Goal: Task Accomplishment & Management: Manage account settings

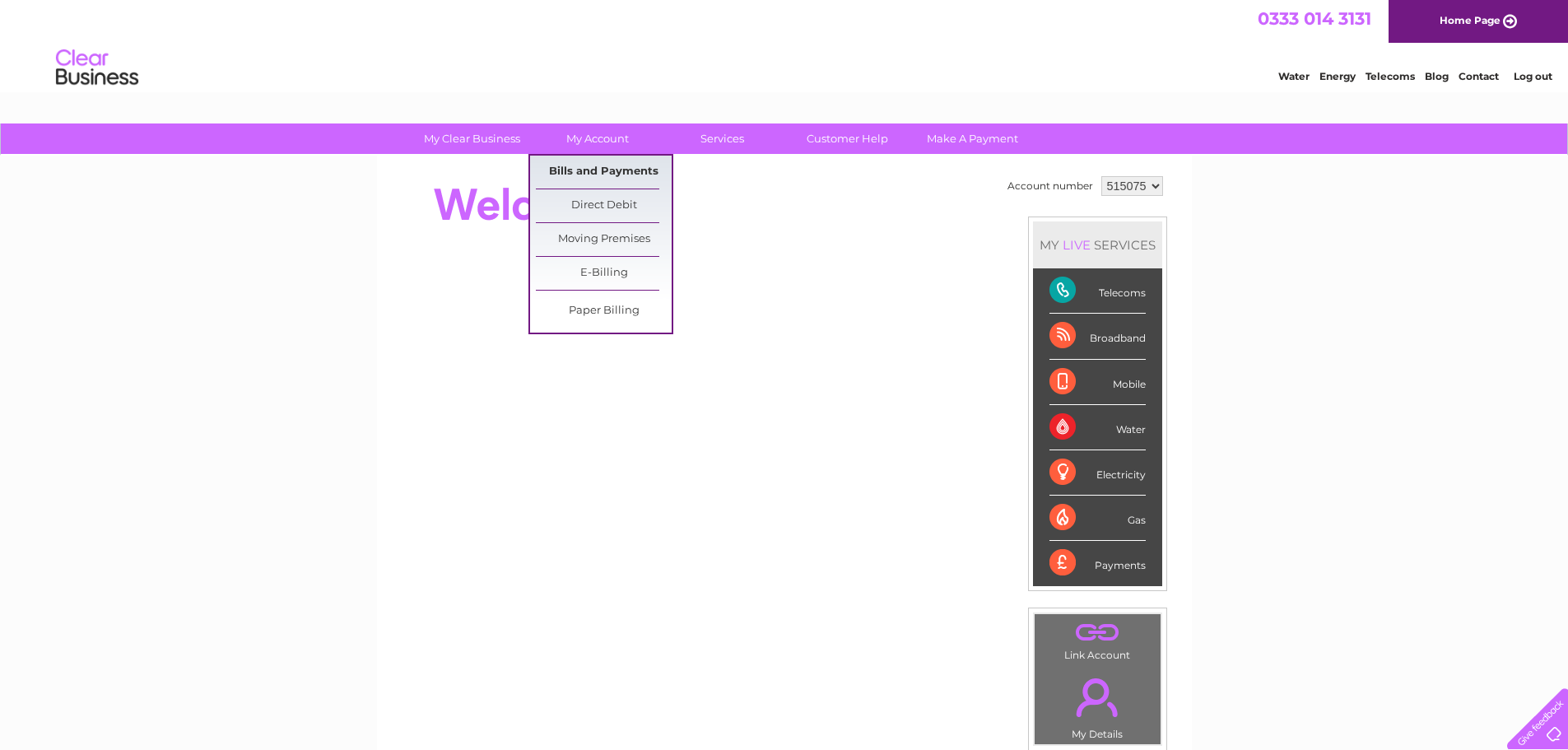
click at [616, 171] on link "Bills and Payments" at bounding box center [604, 171] width 136 height 33
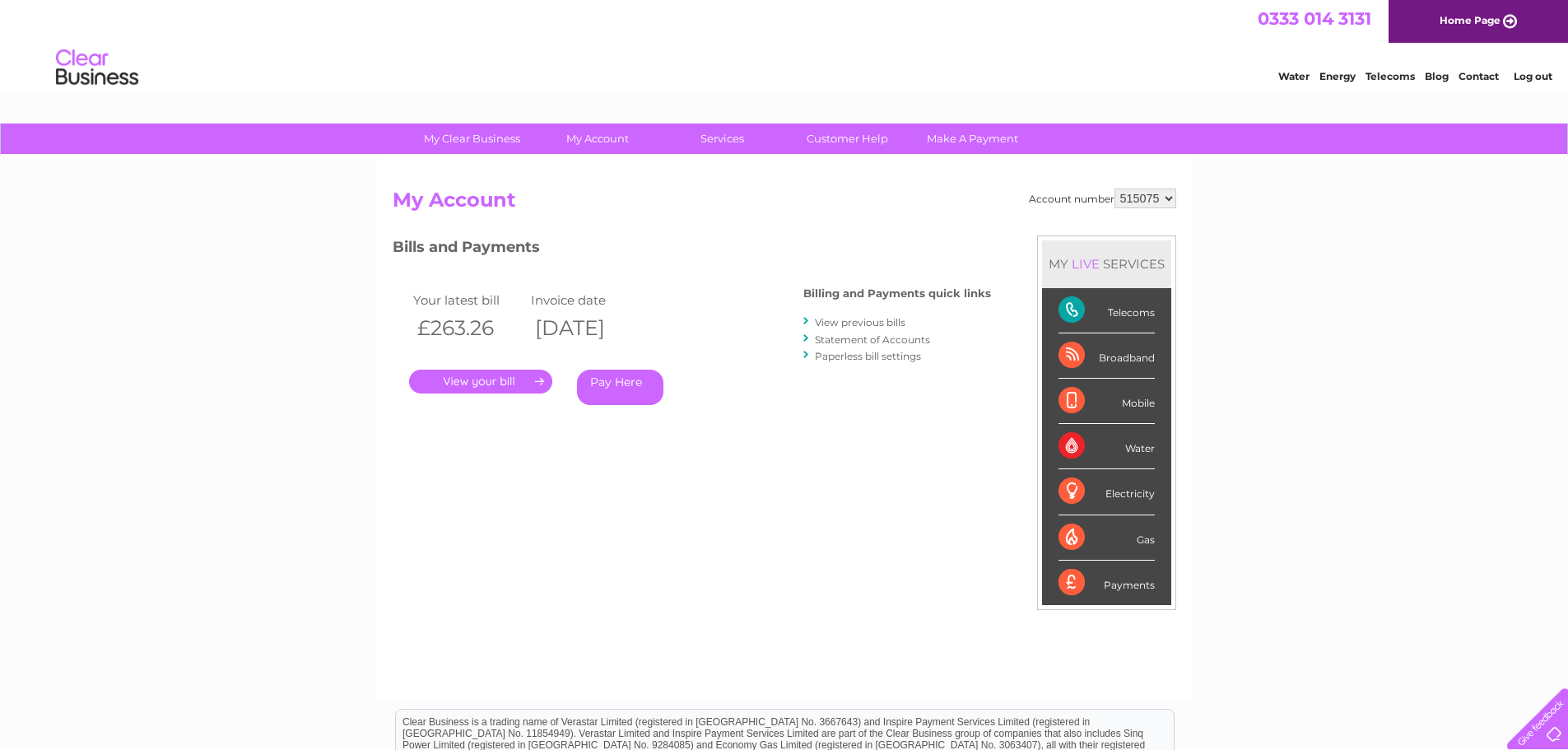
click at [511, 380] on link "." at bounding box center [481, 381] width 143 height 24
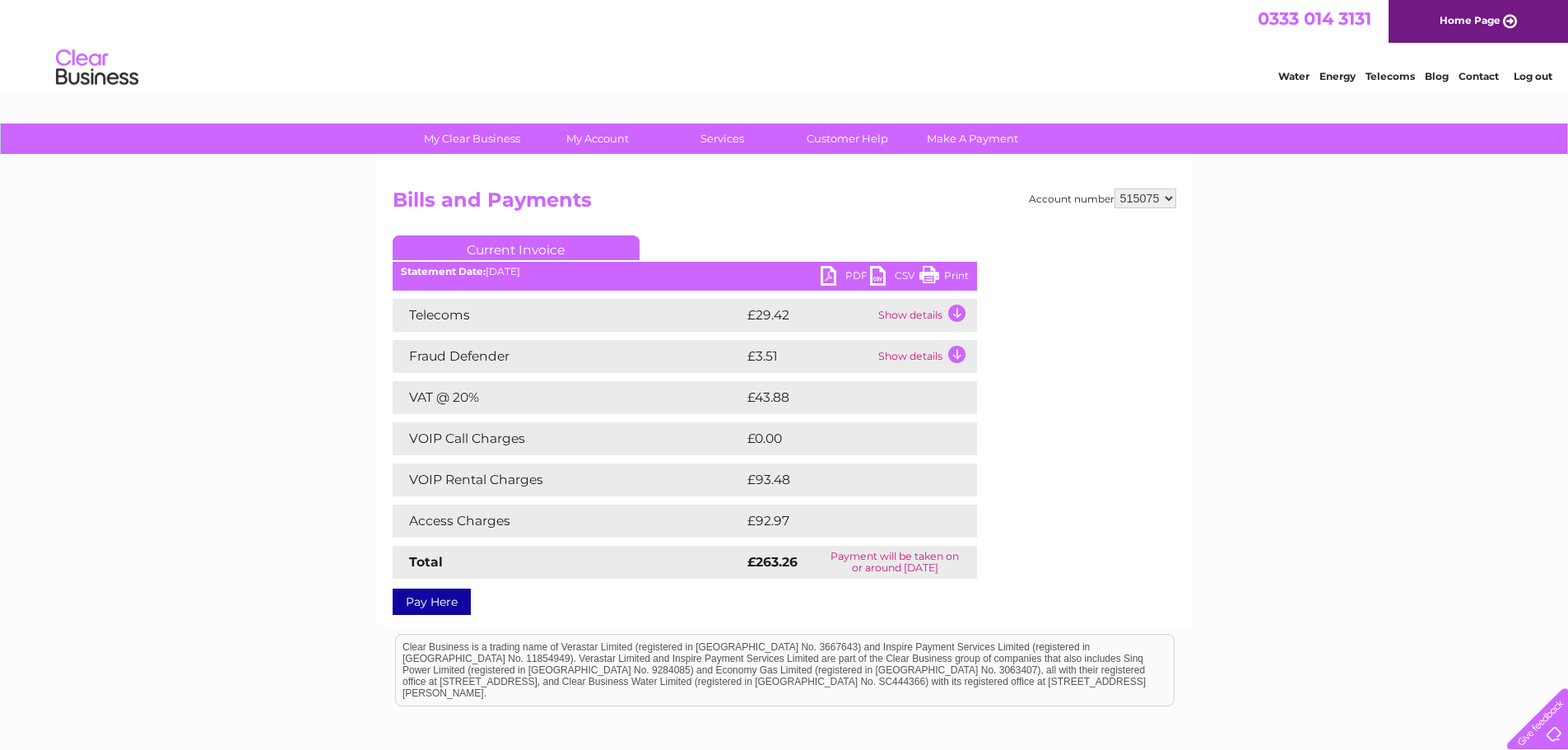
click at [831, 276] on link "PDF" at bounding box center [845, 277] width 49 height 24
